Goal: Entertainment & Leisure: Consume media (video, audio)

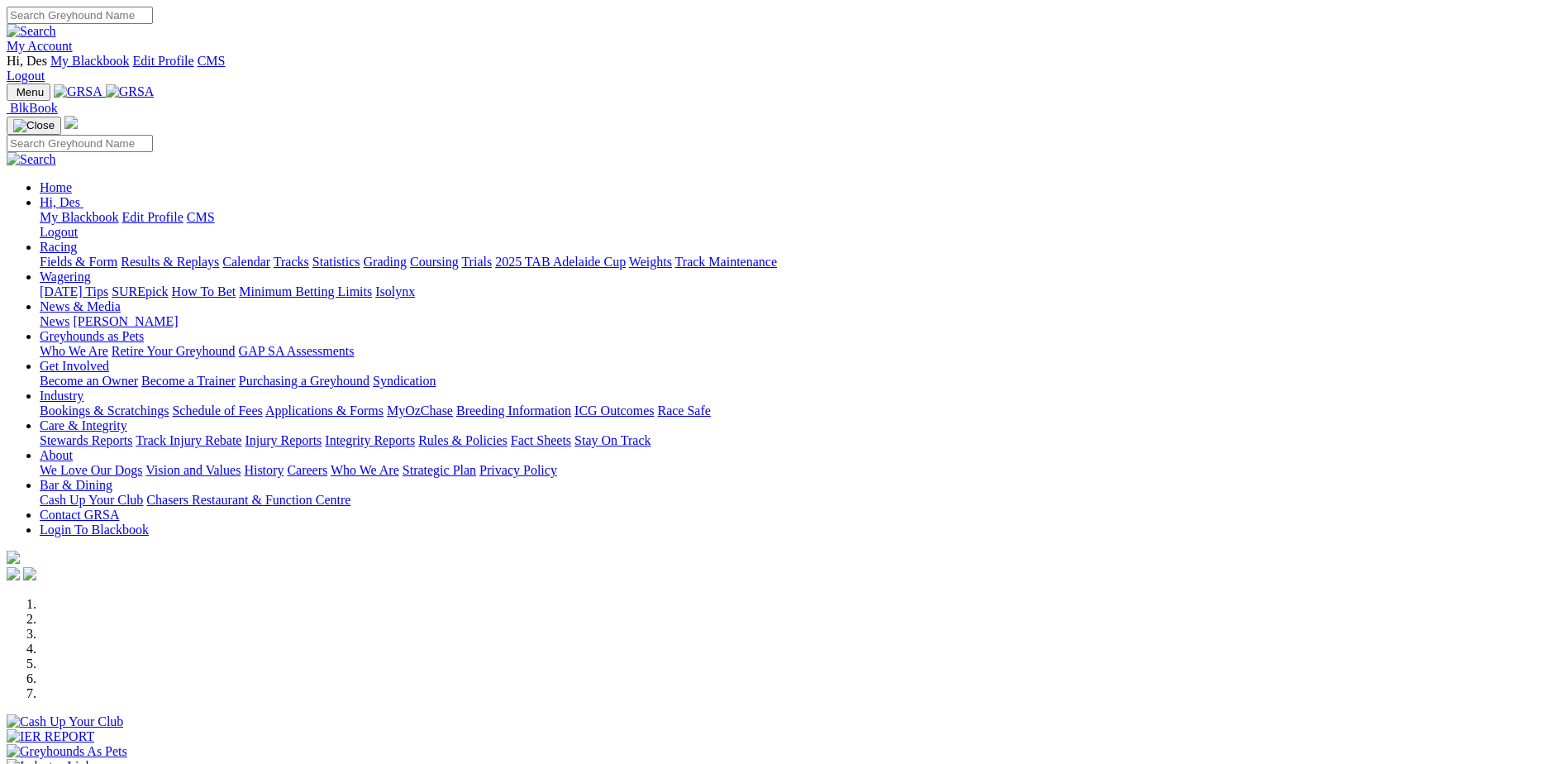
click at [219, 255] on link "Results & Replays" at bounding box center [169, 261] width 98 height 14
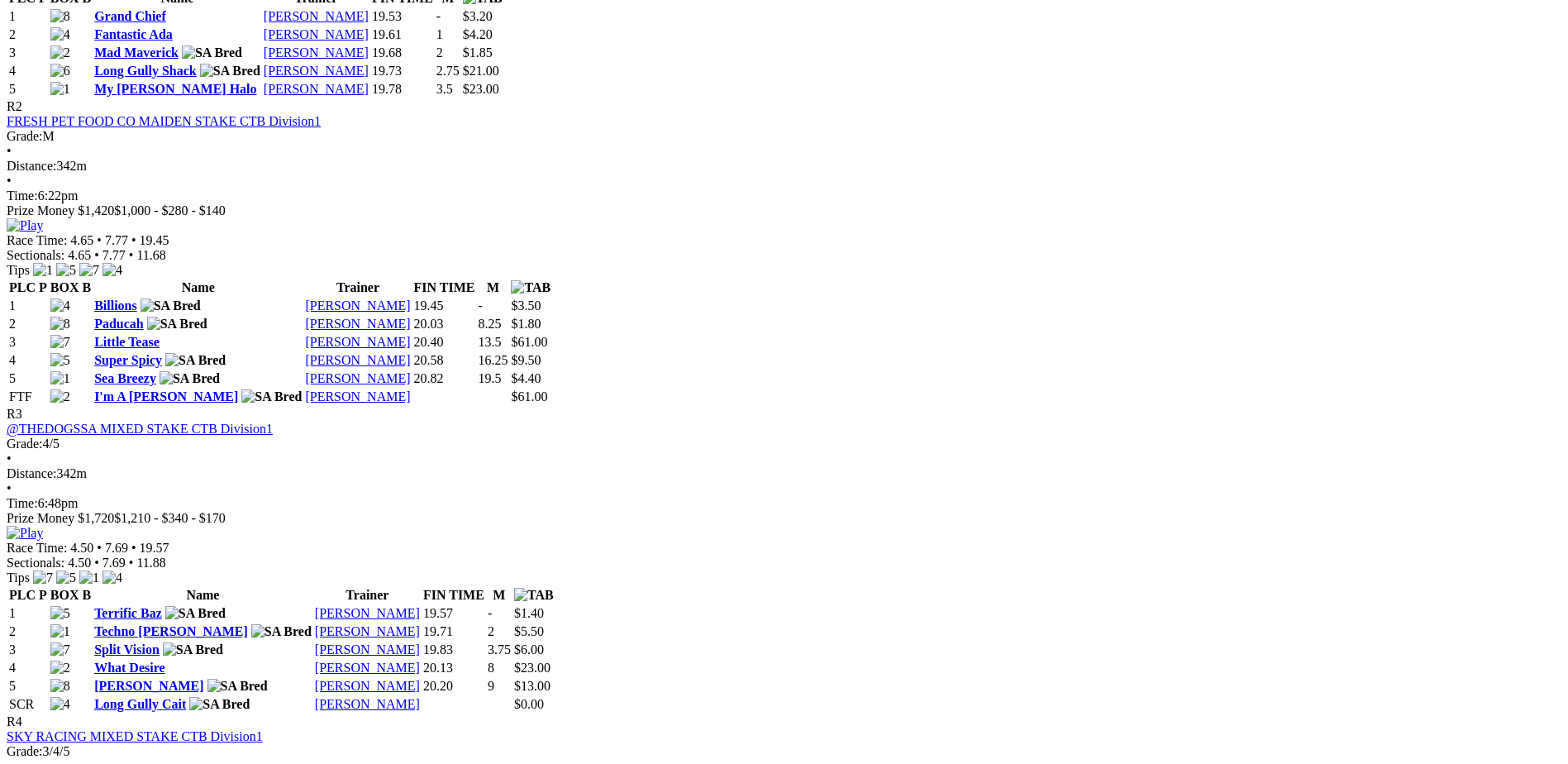
scroll to position [1158, 0]
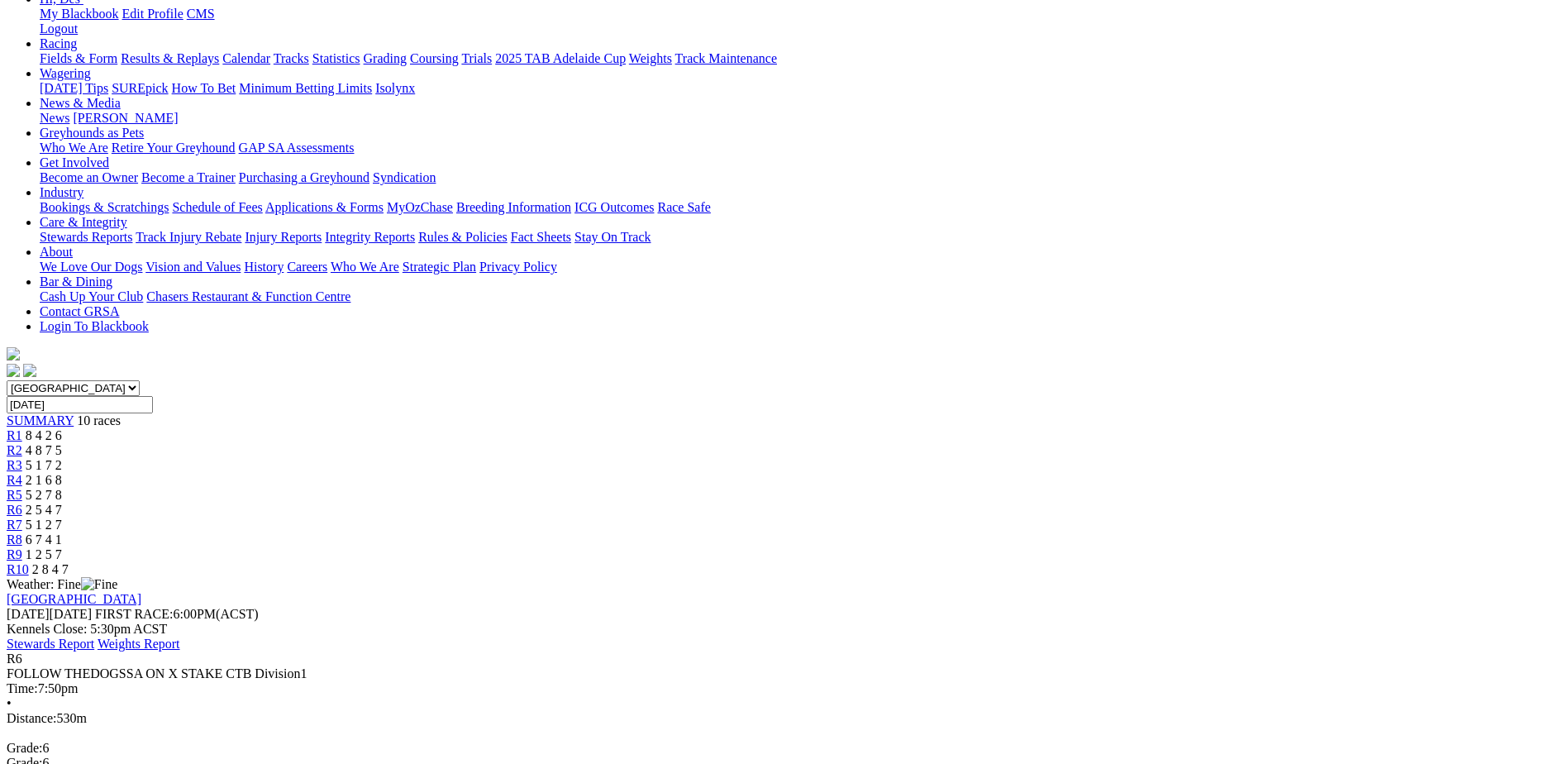
scroll to position [248, 0]
